Goal: Task Accomplishment & Management: Use online tool/utility

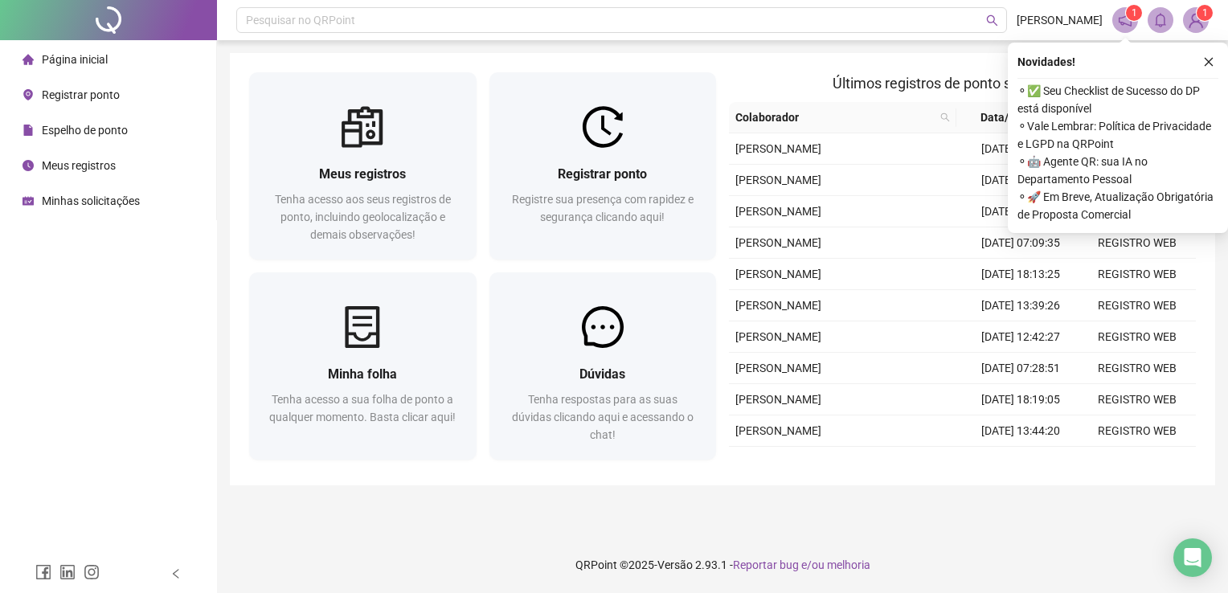
click at [583, 242] on div "Registre sua presença com rapidez e segurança clicando aqui!" at bounding box center [603, 217] width 189 height 53
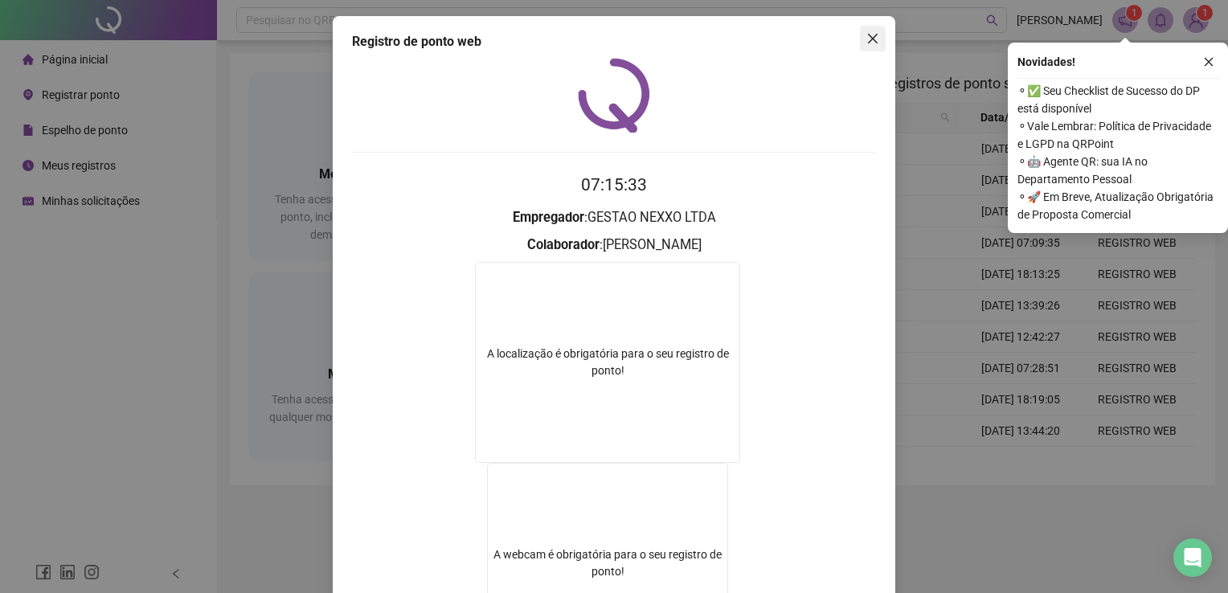
drag, startPoint x: 0, startPoint y: 0, endPoint x: 871, endPoint y: 50, distance: 872.8
click at [871, 50] on div "Registro de ponto web 07:15:33 Empregador : GESTAO NEXXO LTDA Colaborador : [PE…" at bounding box center [614, 386] width 563 height 740
click at [871, 50] on button "Close" at bounding box center [873, 39] width 26 height 26
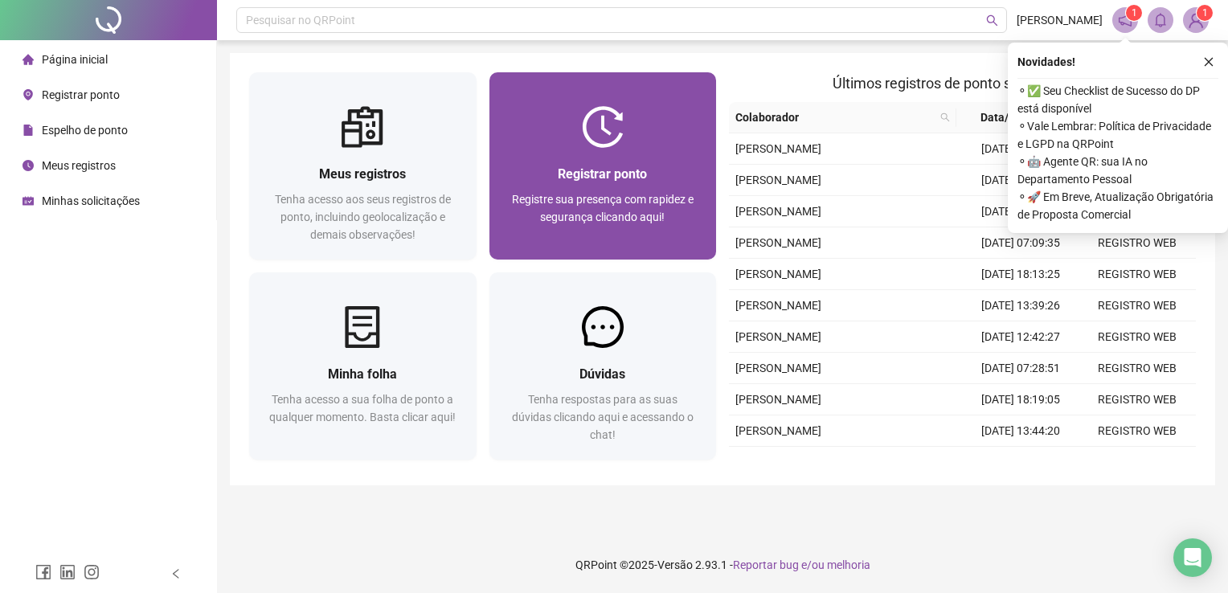
click at [657, 201] on span "Registre sua presença com rapidez e segurança clicando aqui!" at bounding box center [603, 208] width 182 height 31
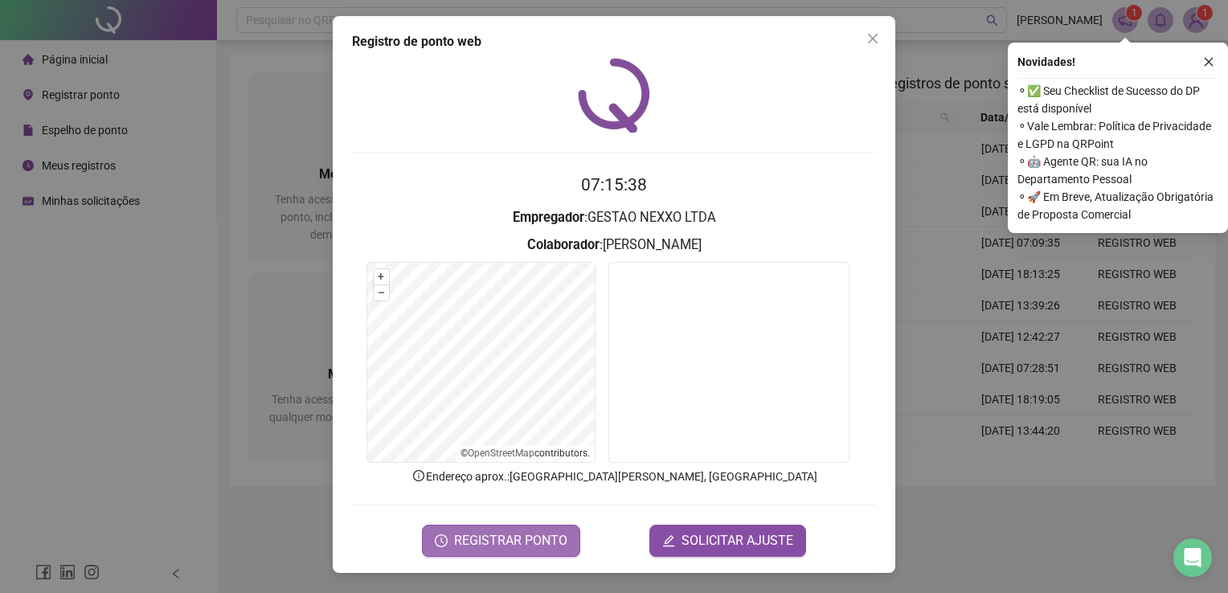
click at [531, 531] on span "REGISTRAR PONTO" at bounding box center [510, 540] width 113 height 19
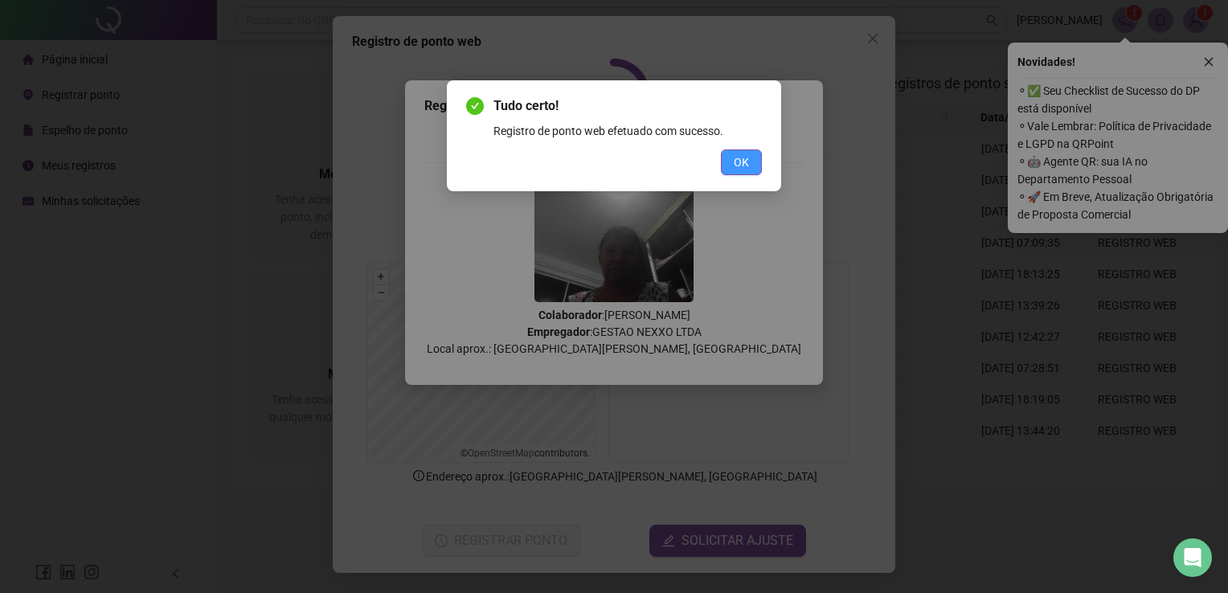
click at [739, 166] on span "OK" at bounding box center [741, 163] width 15 height 18
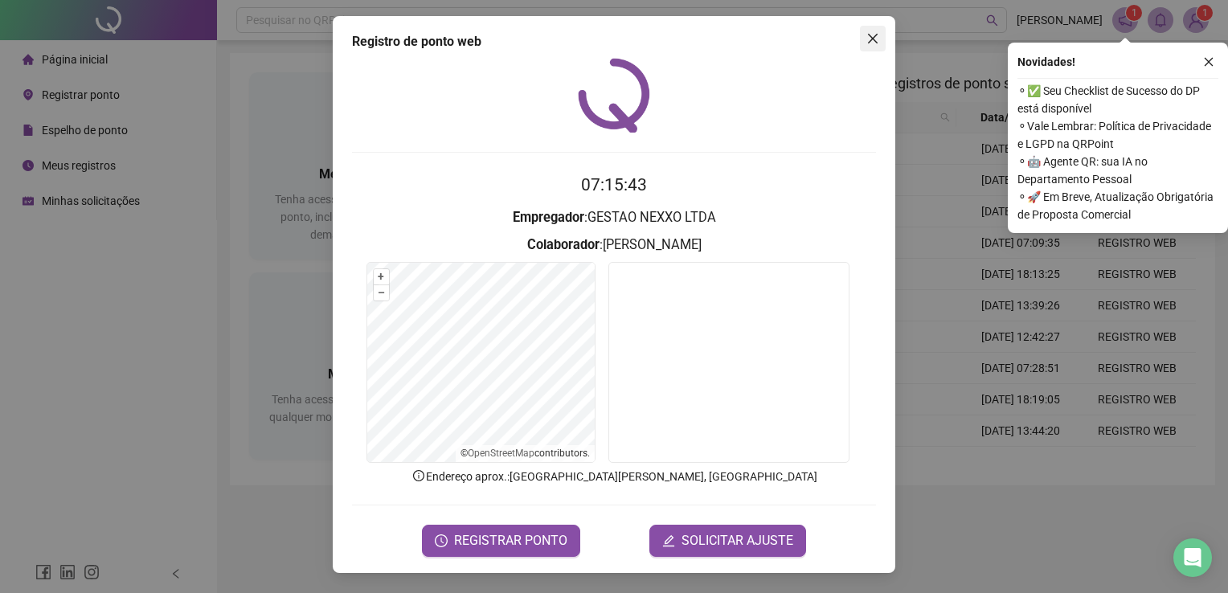
click at [872, 37] on icon "close" at bounding box center [873, 39] width 10 height 10
